Goal: Transaction & Acquisition: Purchase product/service

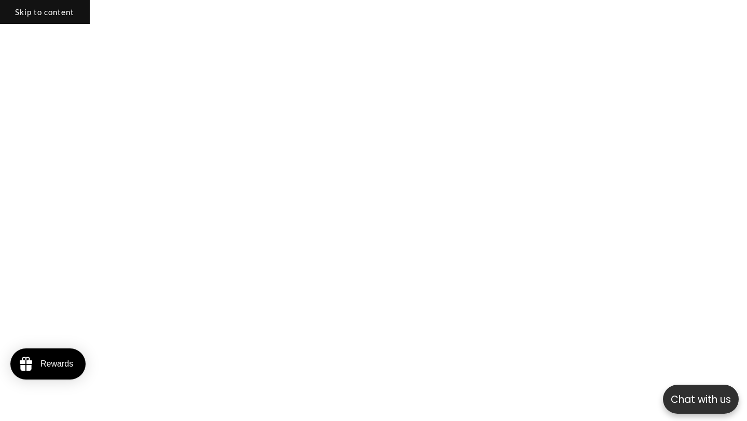
click at [58, 13] on link "Skip to content" at bounding box center [44, 11] width 90 height 24
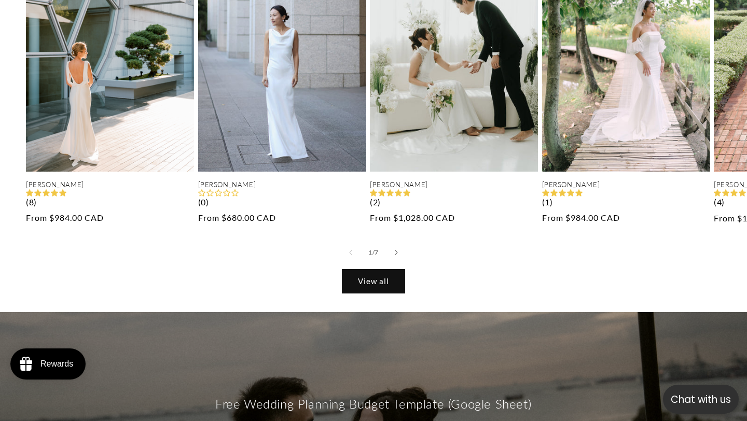
scroll to position [2044, 0]
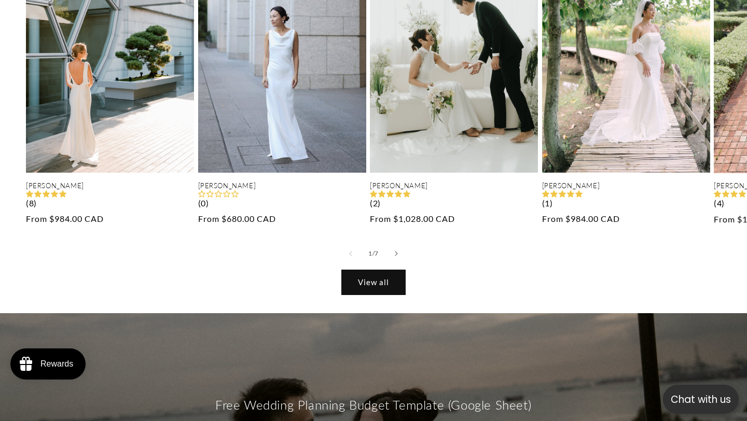
click at [358, 278] on link "View all" at bounding box center [373, 282] width 63 height 24
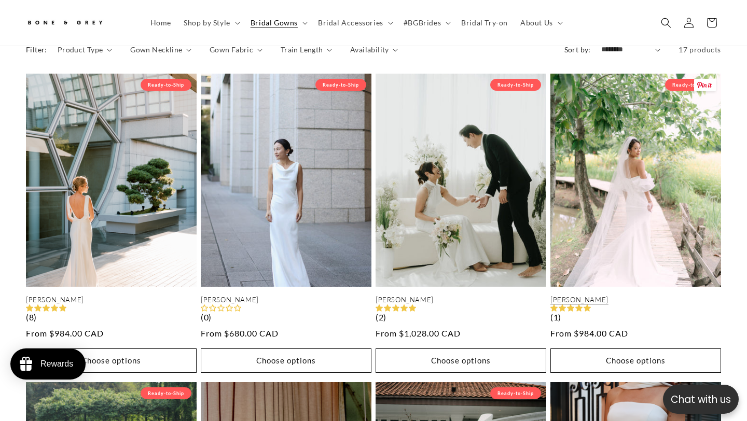
scroll to position [0, 504]
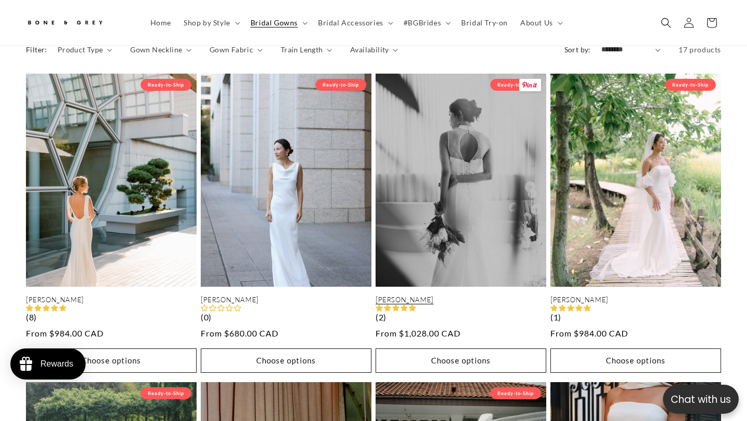
click at [431, 296] on link "[PERSON_NAME]" at bounding box center [460, 300] width 171 height 9
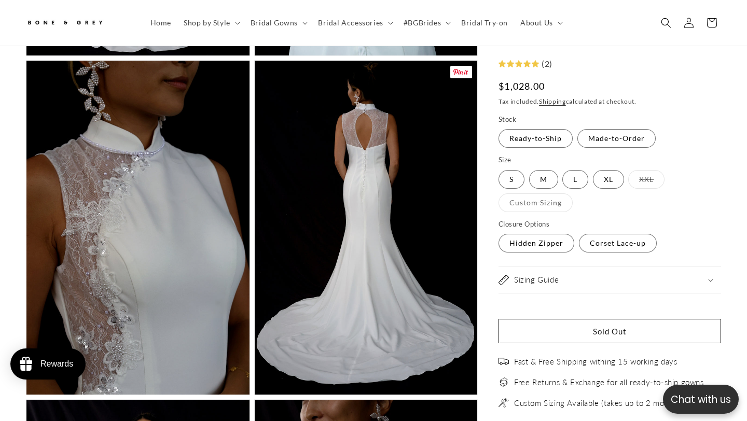
scroll to position [1727, 0]
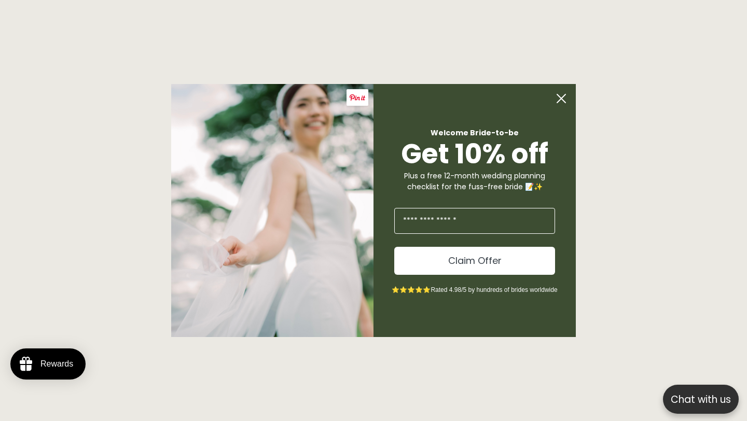
scroll to position [0, 504]
click at [563, 100] on circle "Close dialog" at bounding box center [561, 99] width 20 height 20
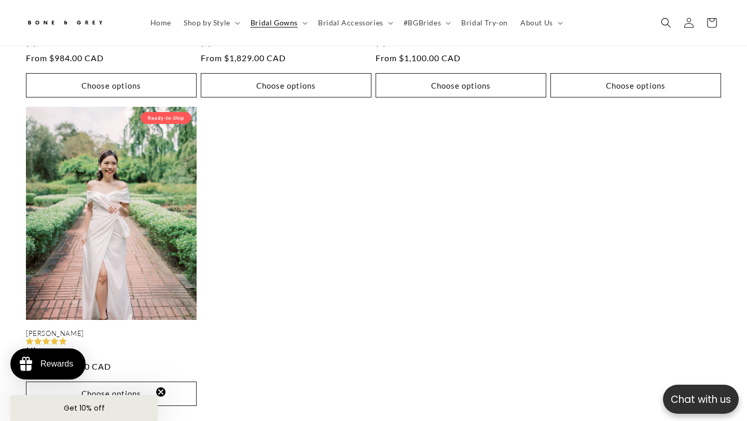
scroll to position [1679, 0]
